Goal: Task Accomplishment & Management: Use online tool/utility

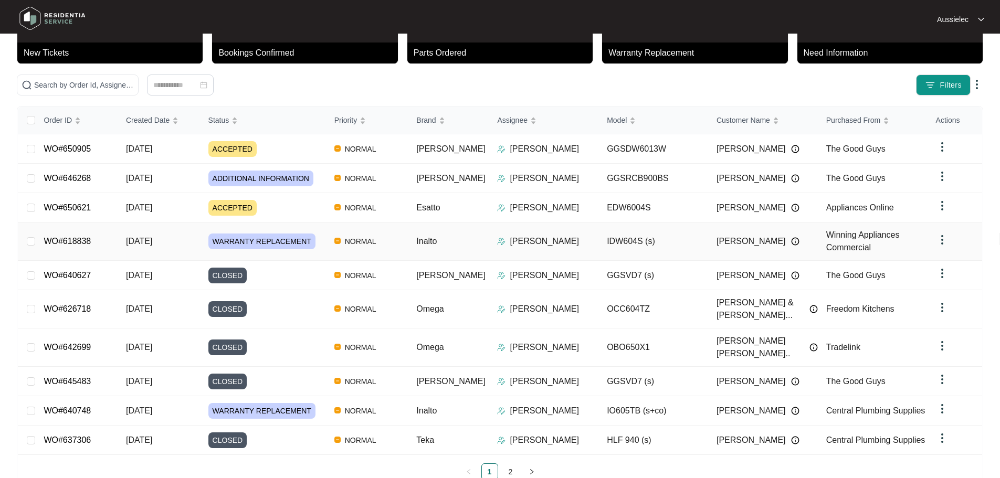
scroll to position [71, 0]
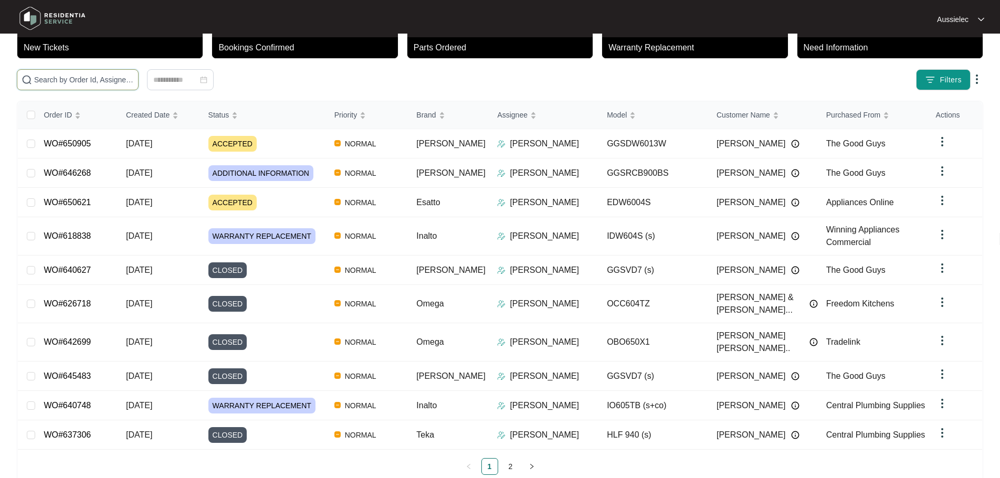
click at [134, 83] on input "text" at bounding box center [84, 80] width 100 height 12
paste input "621974"
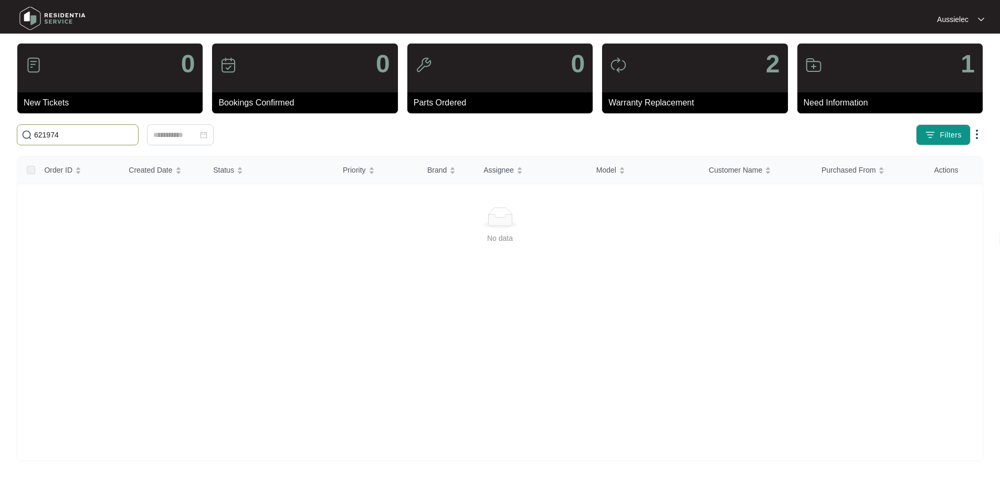
scroll to position [16, 0]
type input "621974"
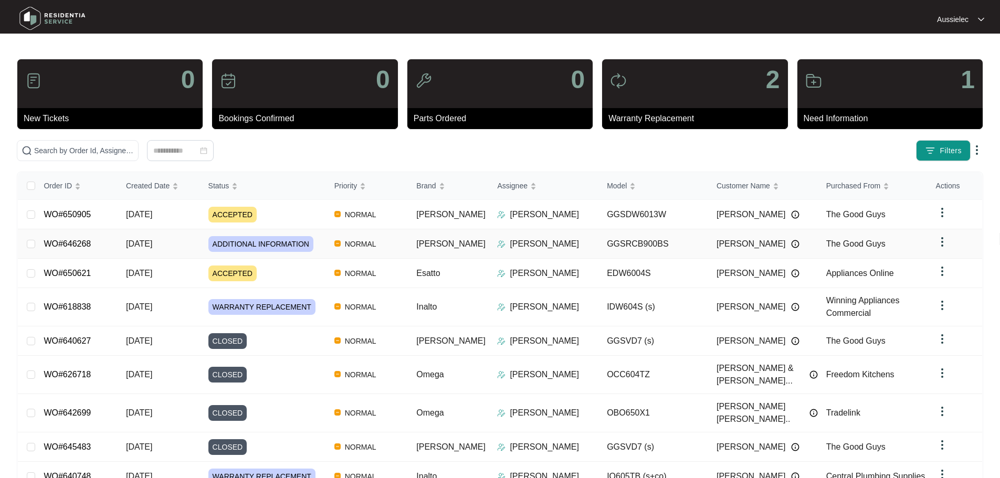
click at [83, 247] on link "WO#646268" at bounding box center [67, 243] width 47 height 9
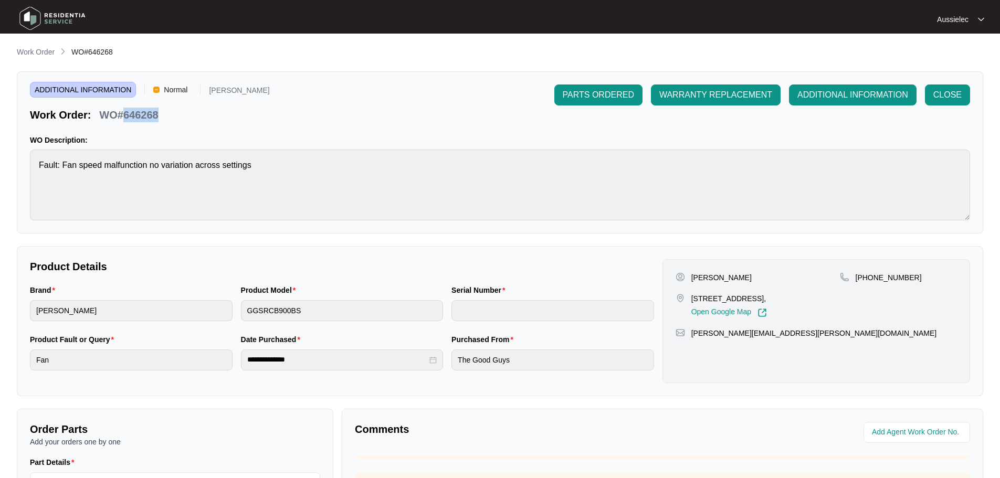
drag, startPoint x: 164, startPoint y: 114, endPoint x: 123, endPoint y: 119, distance: 41.2
click at [123, 119] on div "Work Order: WO#646268" at bounding box center [150, 113] width 240 height 18
copy p "646268"
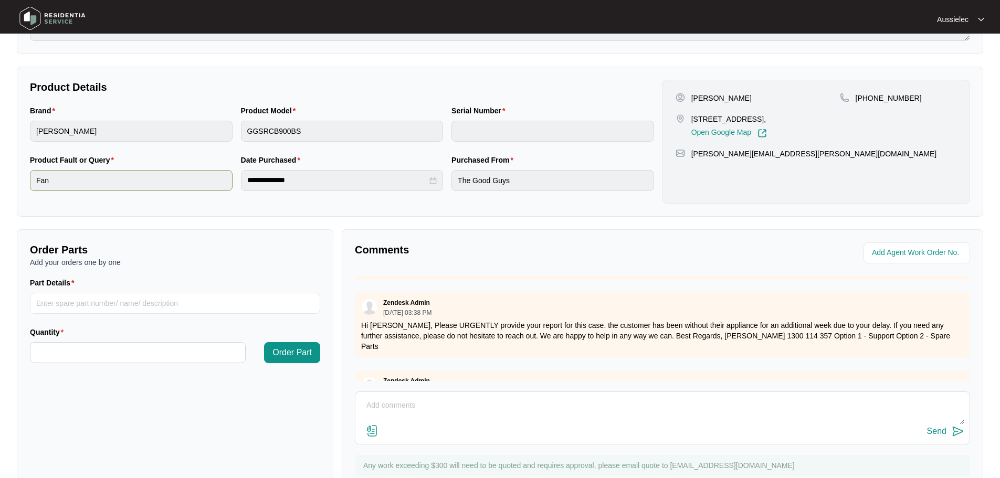
scroll to position [218, 0]
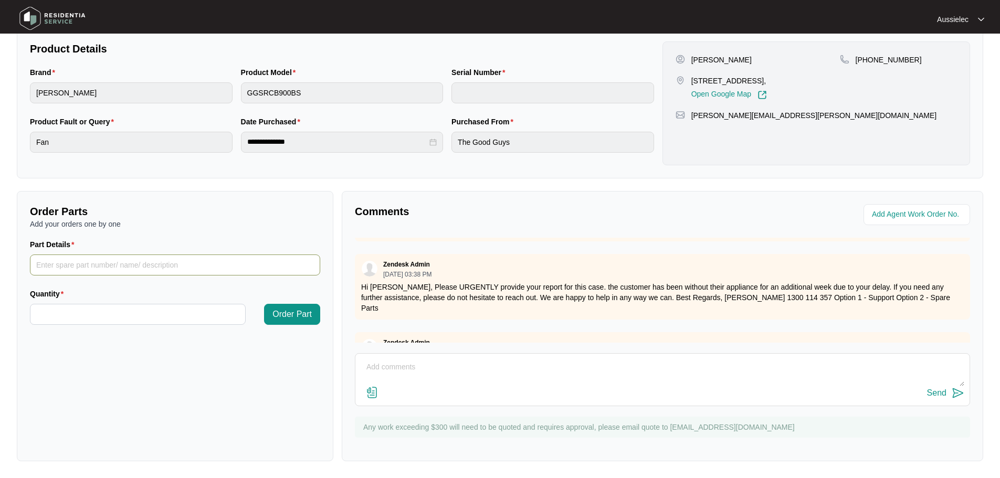
click at [178, 271] on input "Part Details" at bounding box center [175, 265] width 290 height 21
type input "N"
type input "switch board, main board"
click at [157, 310] on input "Quantity" at bounding box center [137, 315] width 215 height 20
type input "*"
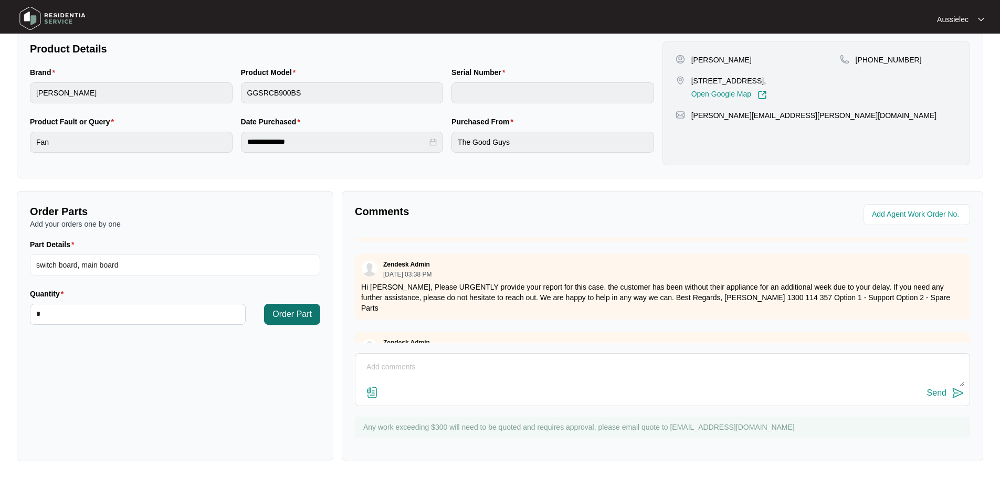
click at [284, 312] on span "Order Part" at bounding box center [291, 314] width 39 height 13
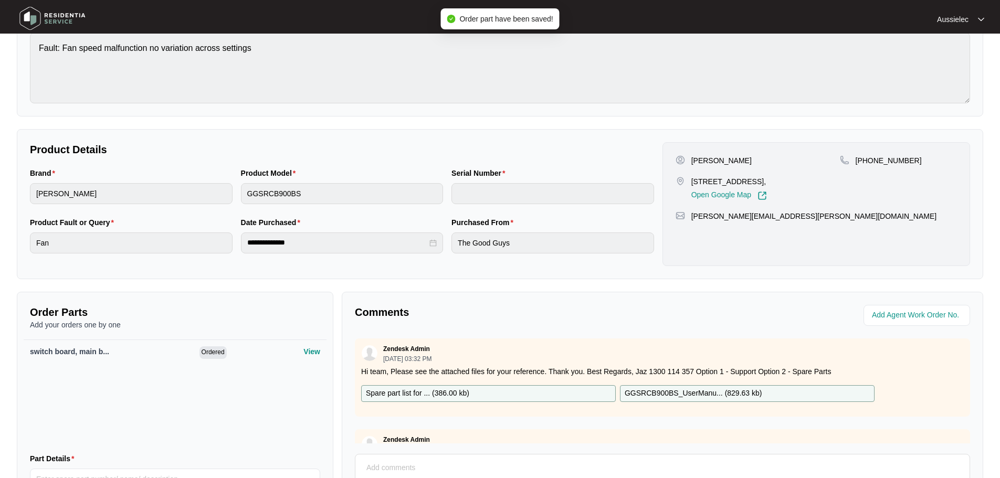
scroll to position [0, 0]
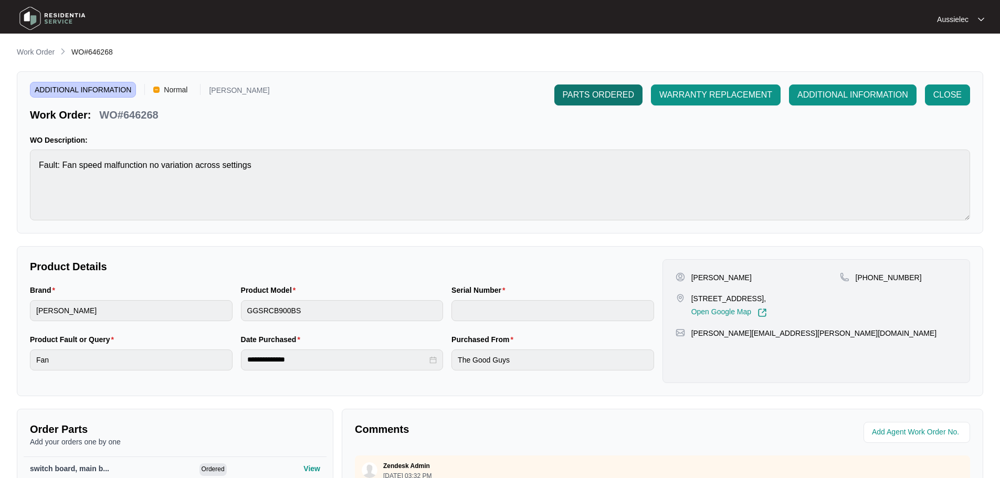
click at [609, 92] on span "PARTS ORDERED" at bounding box center [598, 95] width 71 height 13
click at [30, 15] on img at bounding box center [53, 19] width 74 height 32
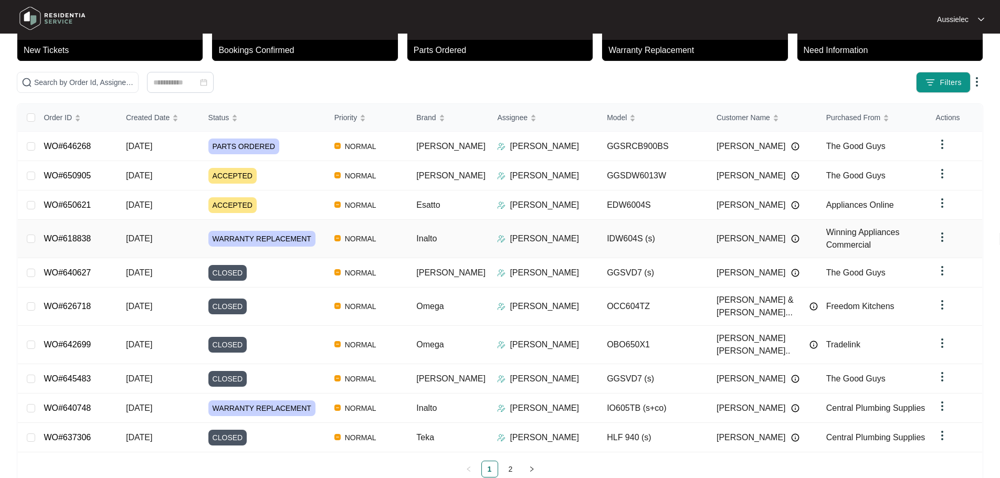
scroll to position [71, 0]
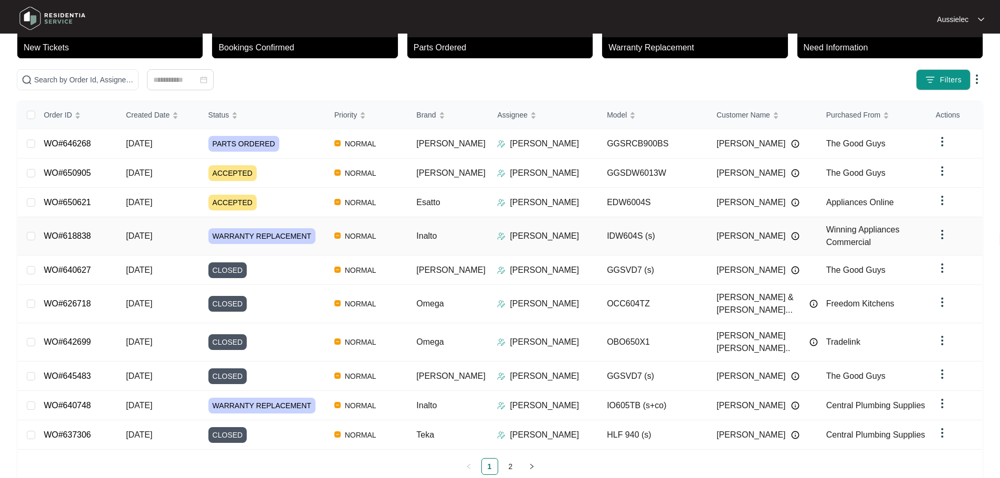
click at [282, 233] on span "WARRANTY REPLACEMENT" at bounding box center [261, 236] width 107 height 16
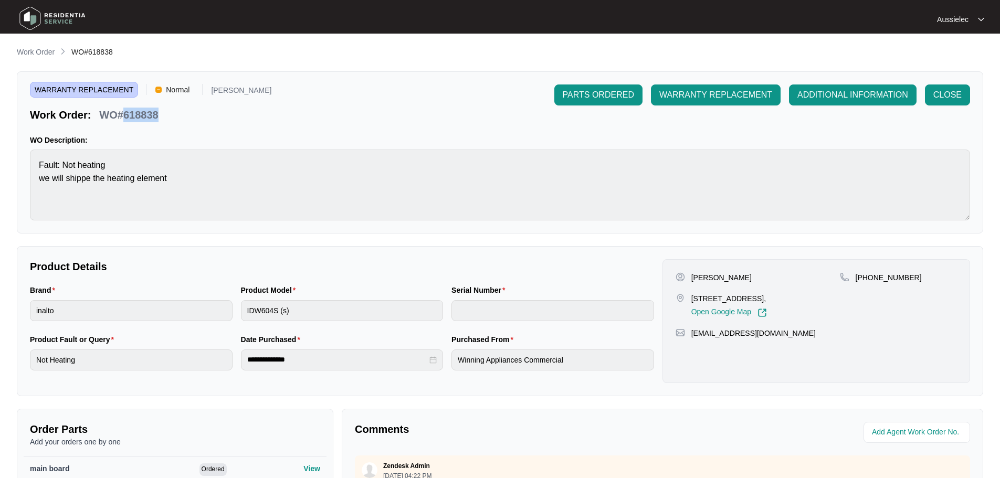
drag, startPoint x: 160, startPoint y: 111, endPoint x: 122, endPoint y: 114, distance: 37.9
click at [122, 114] on div "WO#618838" at bounding box center [128, 113] width 67 height 18
copy p "618838"
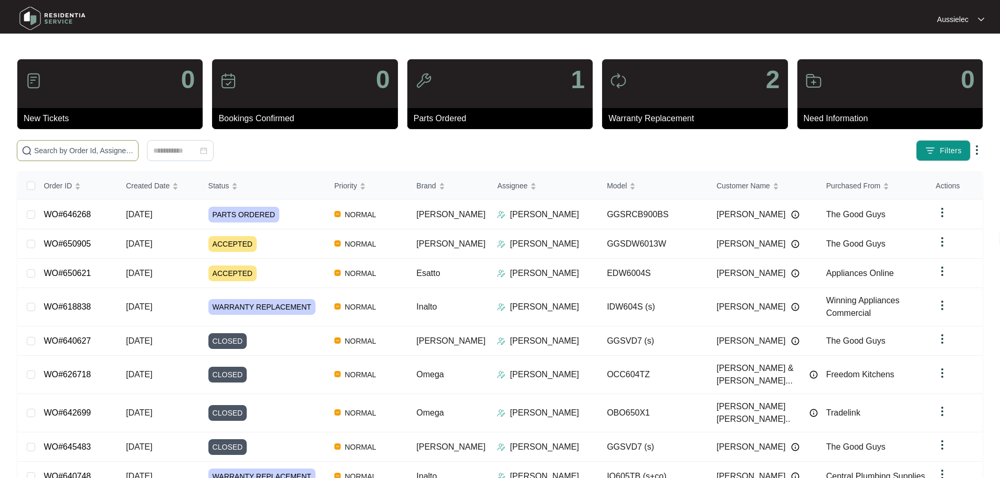
paste input "618838"
type input "618838"
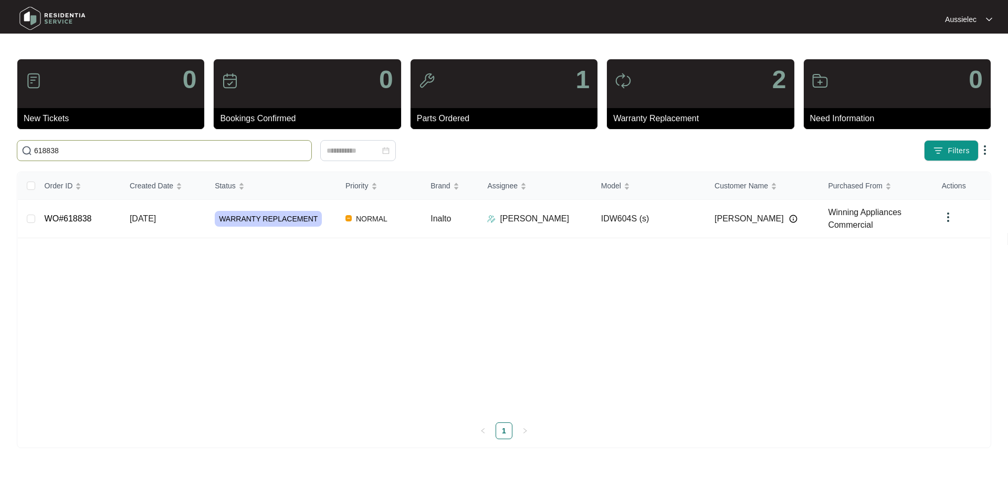
drag, startPoint x: 60, startPoint y: 148, endPoint x: 0, endPoint y: 150, distance: 60.4
click at [0, 150] on main "0 New Tickets 0 Bookings Confirmed 1 Parts Ordered 2 Warranty Replacement 0 Nee…" at bounding box center [504, 239] width 1008 height 478
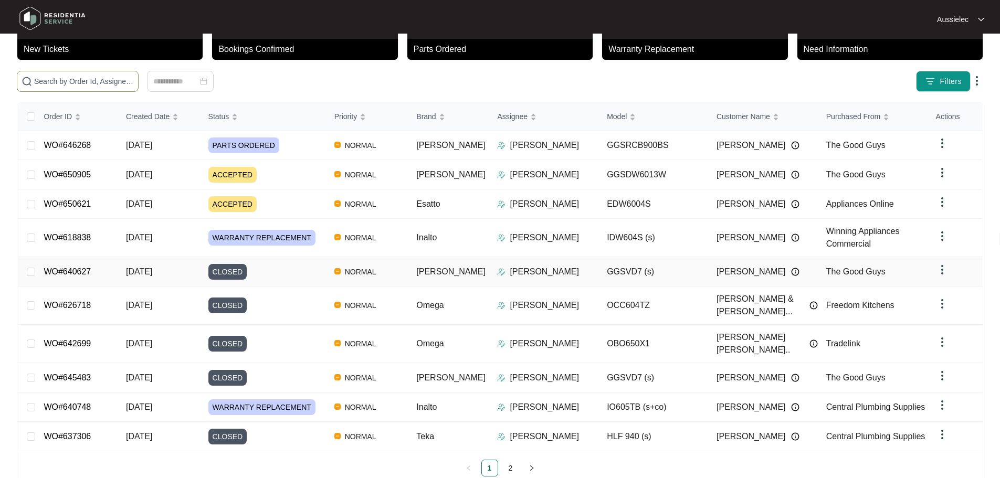
scroll to position [71, 0]
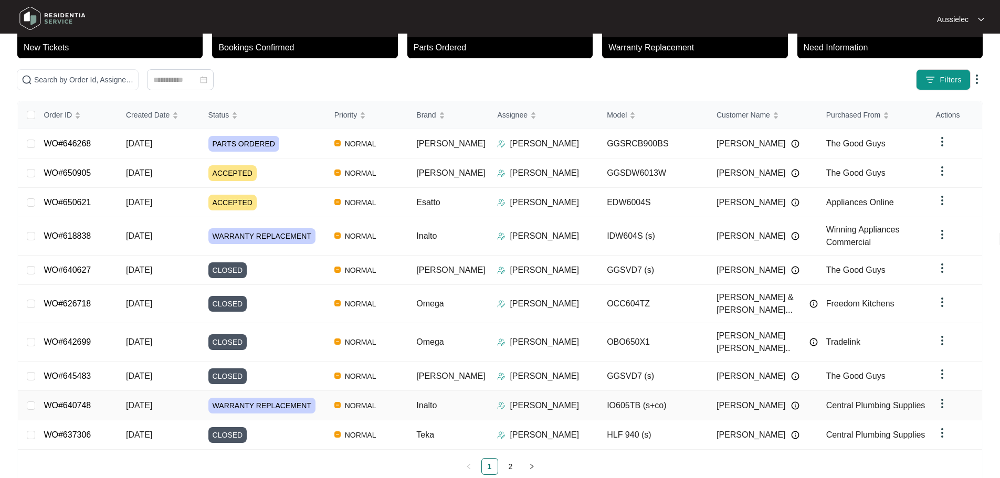
click at [307, 398] on span "WARRANTY REPLACEMENT" at bounding box center [261, 406] width 107 height 16
